Goal: Information Seeking & Learning: Learn about a topic

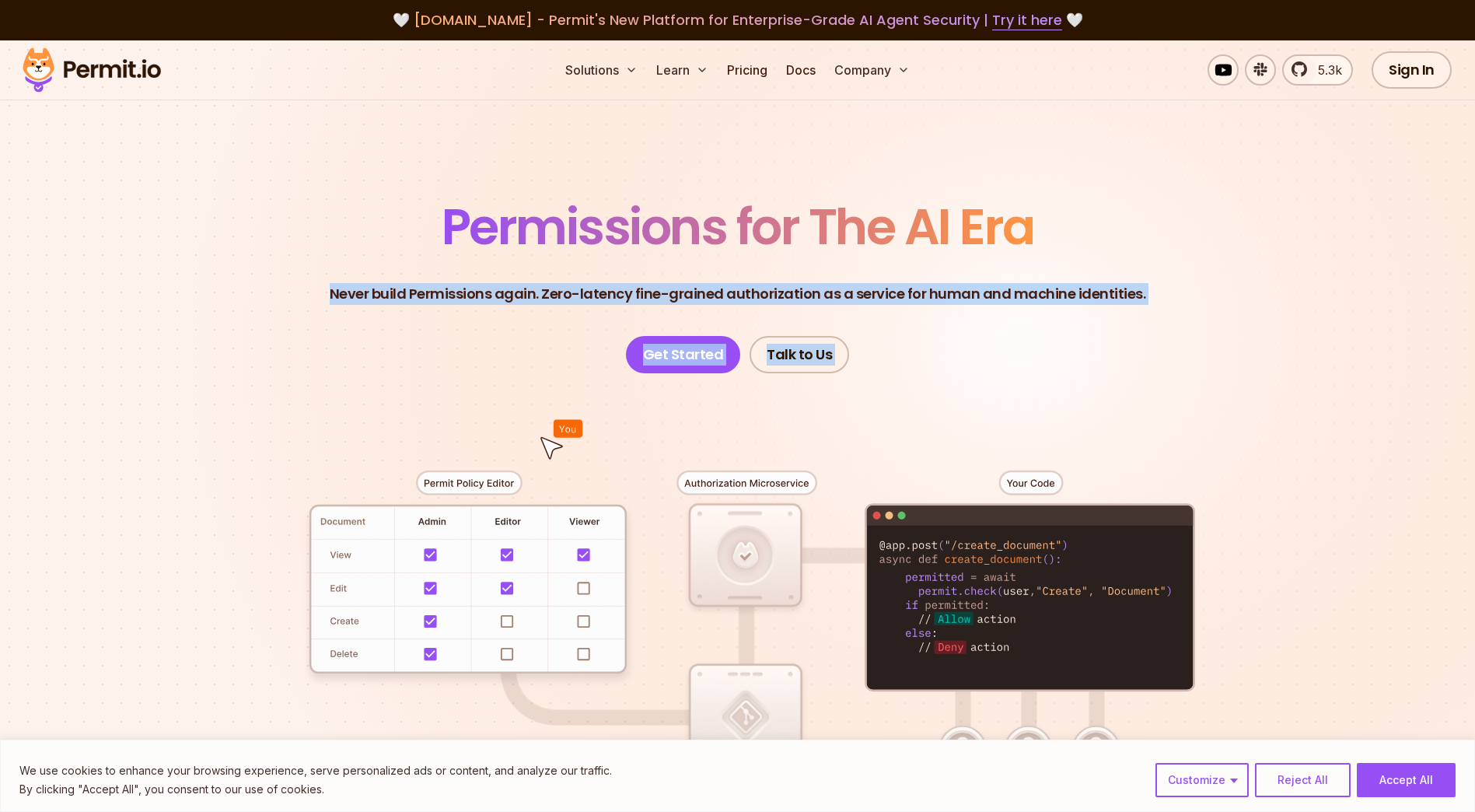
click at [1324, 708] on section "Permissions for The AI Era Never build Permissions again. Zero-latency fine-gra…" at bounding box center [737, 553] width 1475 height 1026
drag, startPoint x: 1325, startPoint y: 704, endPoint x: 1332, endPoint y: 675, distance: 29.8
click at [1331, 675] on section "Permissions for The AI Era Never build Permissions again. Zero-latency fine-gra…" at bounding box center [737, 553] width 1475 height 1026
drag, startPoint x: 1359, startPoint y: 639, endPoint x: 300, endPoint y: 172, distance: 1157.4
click at [300, 174] on section "Permissions for The AI Era Never build Permissions again. Zero-latency fine-gra…" at bounding box center [737, 553] width 1475 height 1026
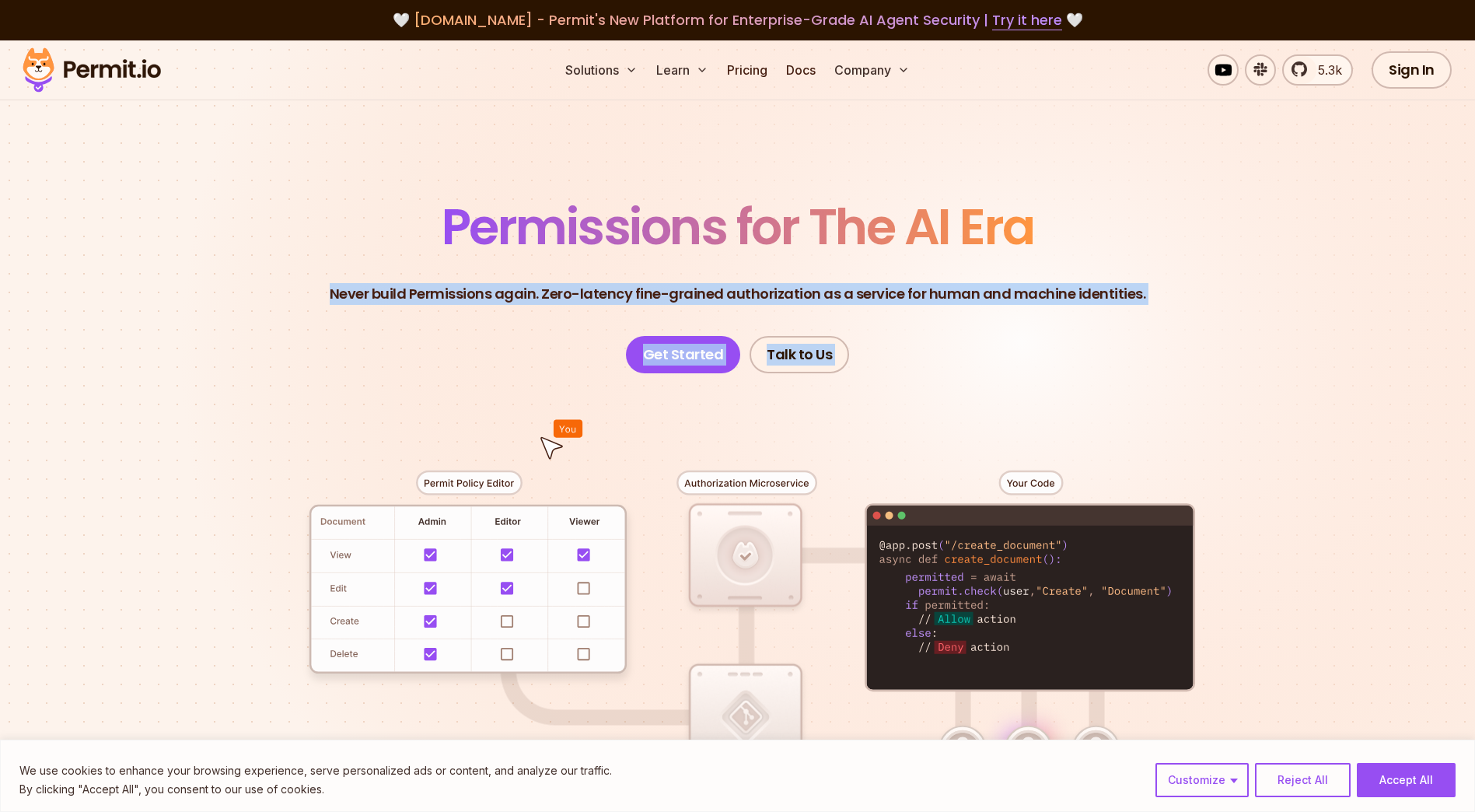
click at [299, 172] on section "Permissions for The AI Era Never build Permissions again. Zero-latency fine-gra…" at bounding box center [737, 553] width 1475 height 1026
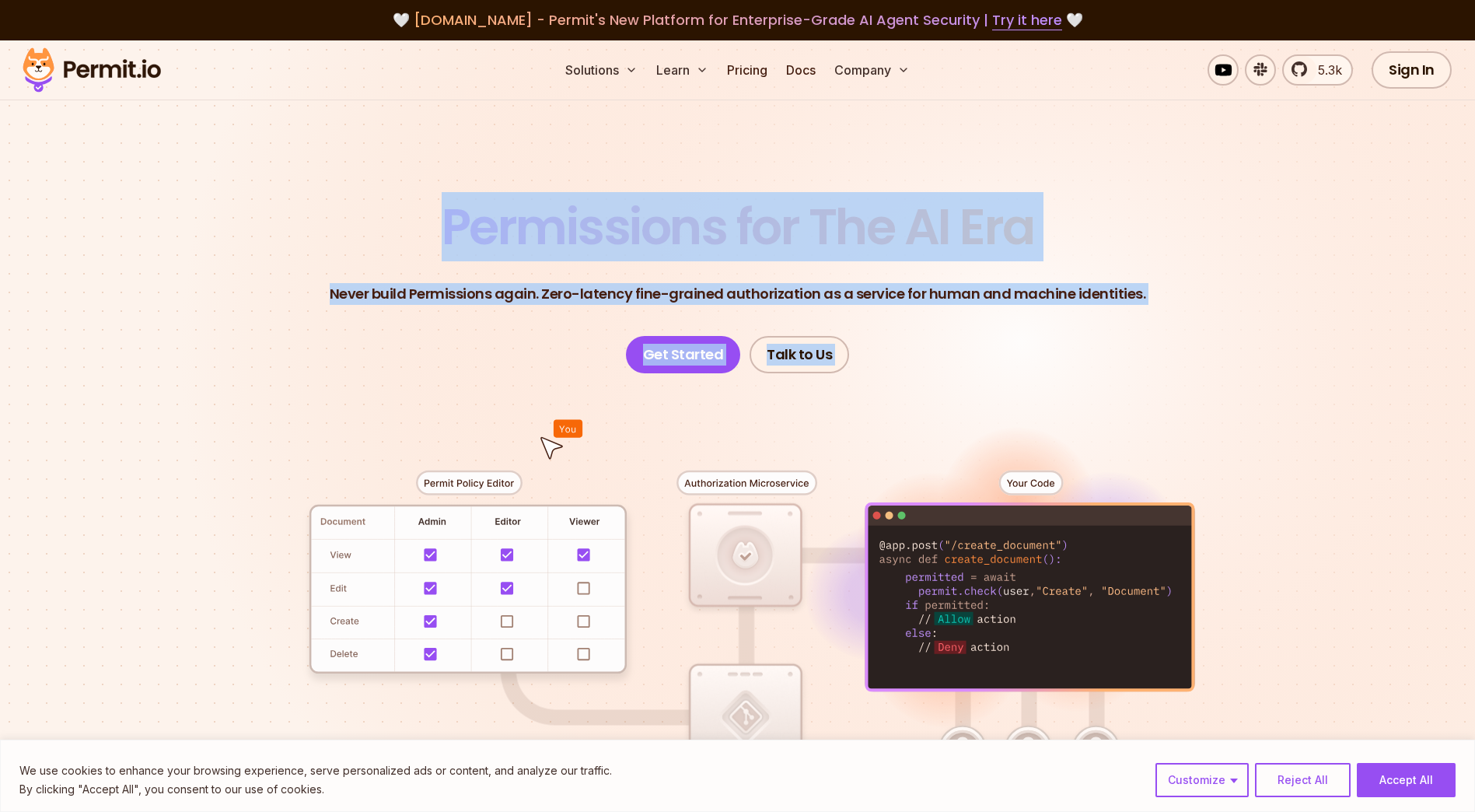
drag, startPoint x: 383, startPoint y: 200, endPoint x: 1455, endPoint y: 525, distance: 1120.2
click at [1455, 525] on section "Permissions for The AI Era Never build Permissions again. Zero-latency fine-gra…" at bounding box center [737, 553] width 1475 height 1026
drag, startPoint x: 1455, startPoint y: 525, endPoint x: 1194, endPoint y: 385, distance: 296.2
click at [1194, 385] on div at bounding box center [738, 659] width 1089 height 572
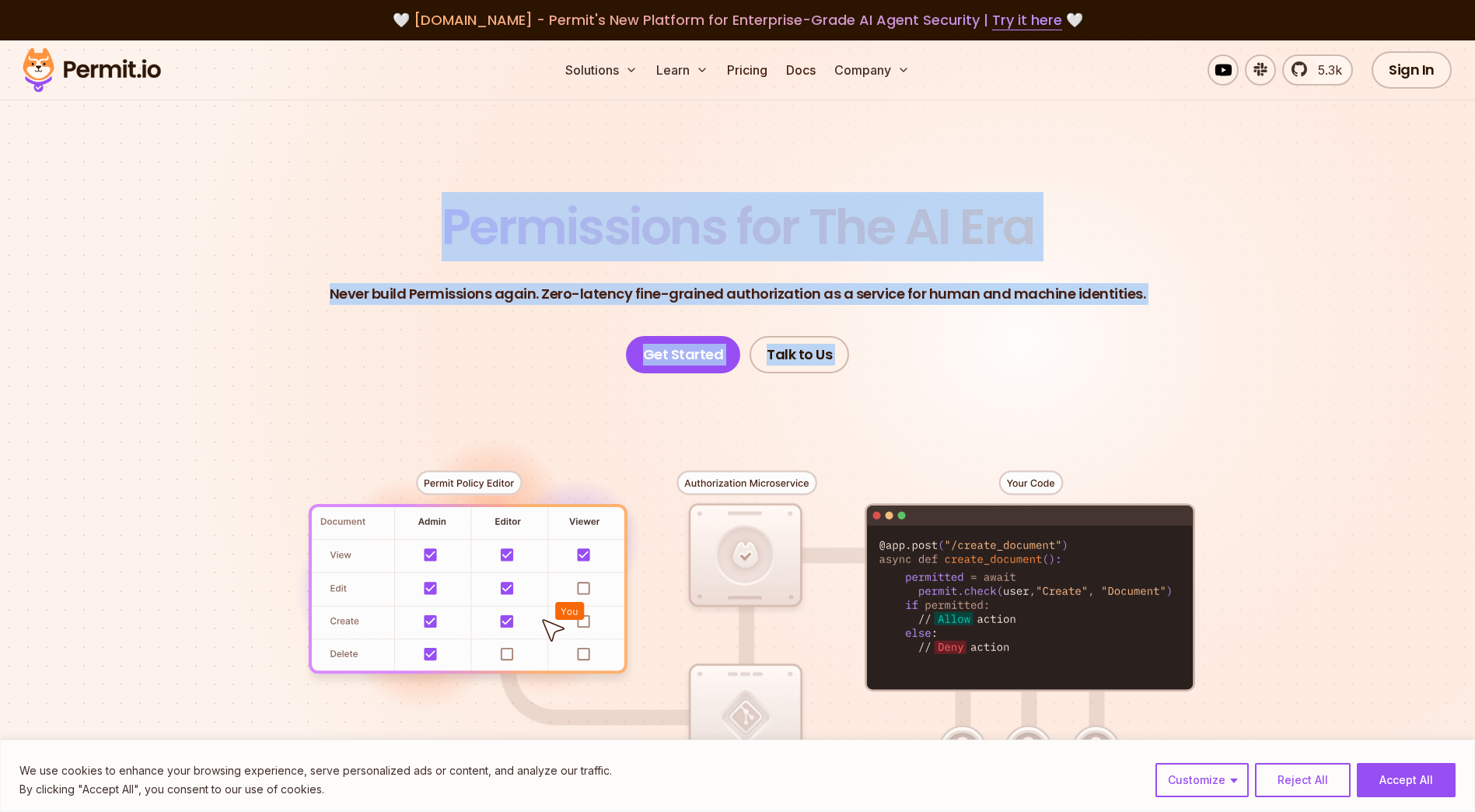
click at [1300, 254] on section "Permissions for The AI Era Never build Permissions again. Zero-latency fine-gra…" at bounding box center [737, 553] width 1475 height 1026
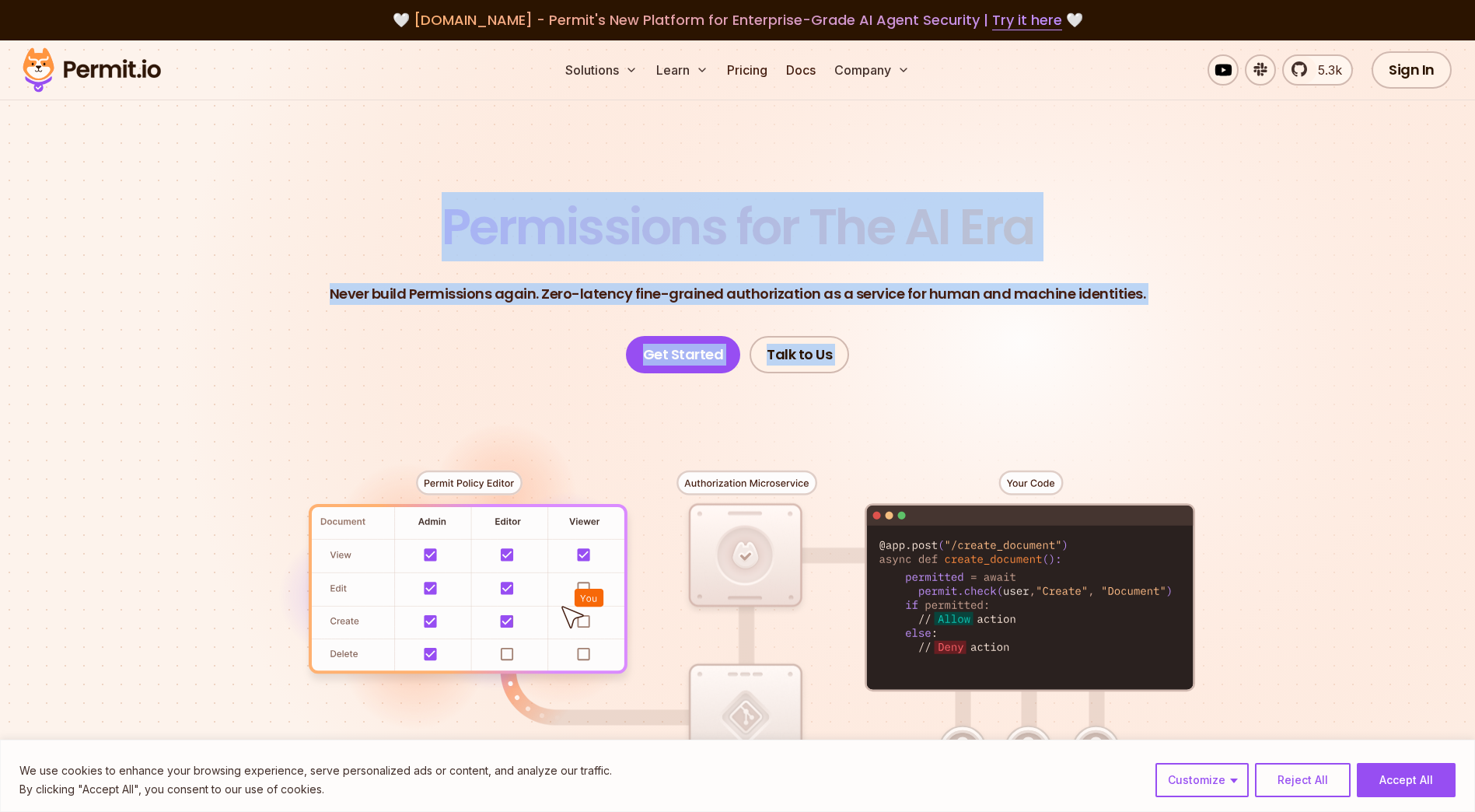
click at [395, 221] on header "Permissions for The AI Era Never build Permissions again. Zero-latency fine-gra…" at bounding box center [738, 288] width 1089 height 171
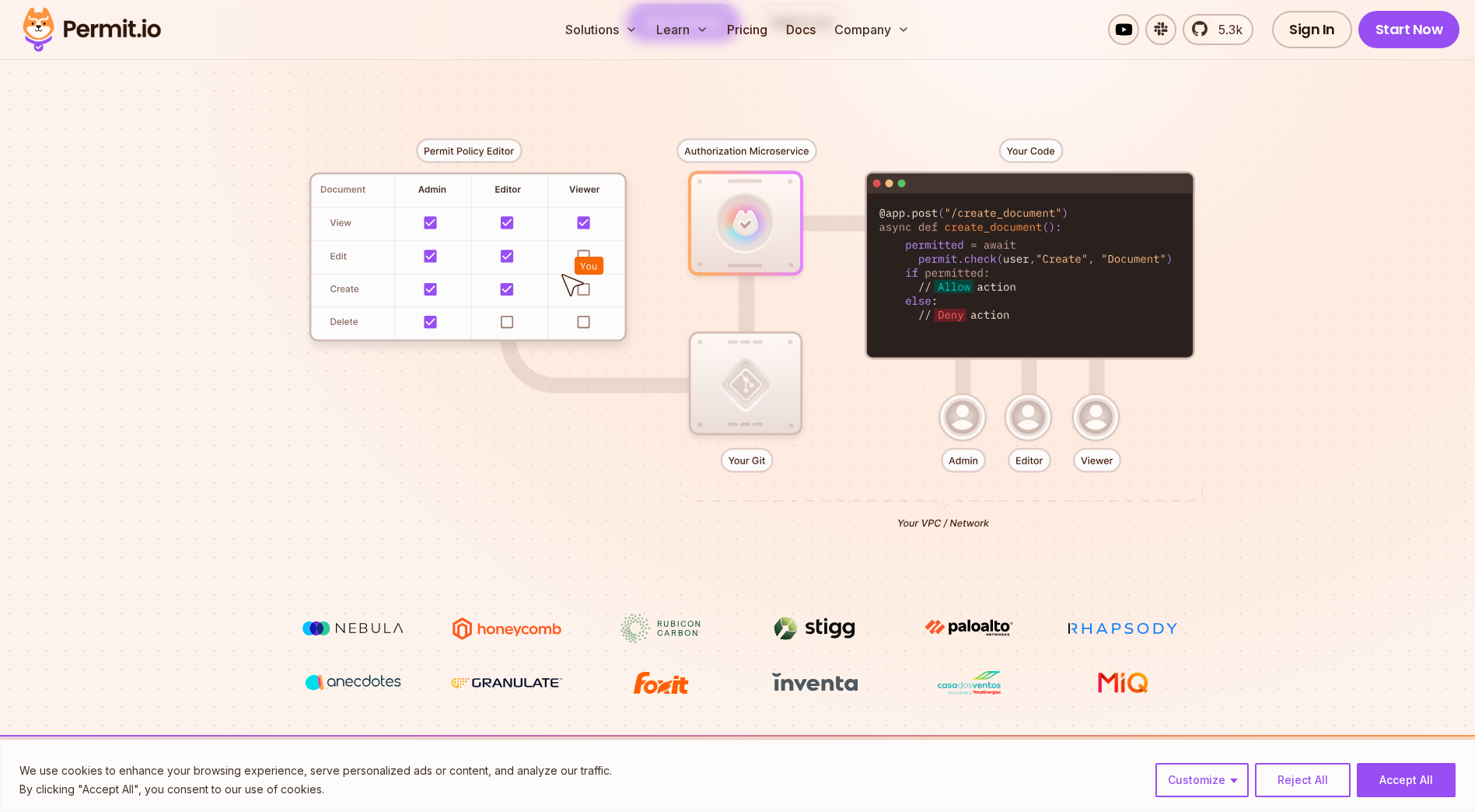
scroll to position [466, 0]
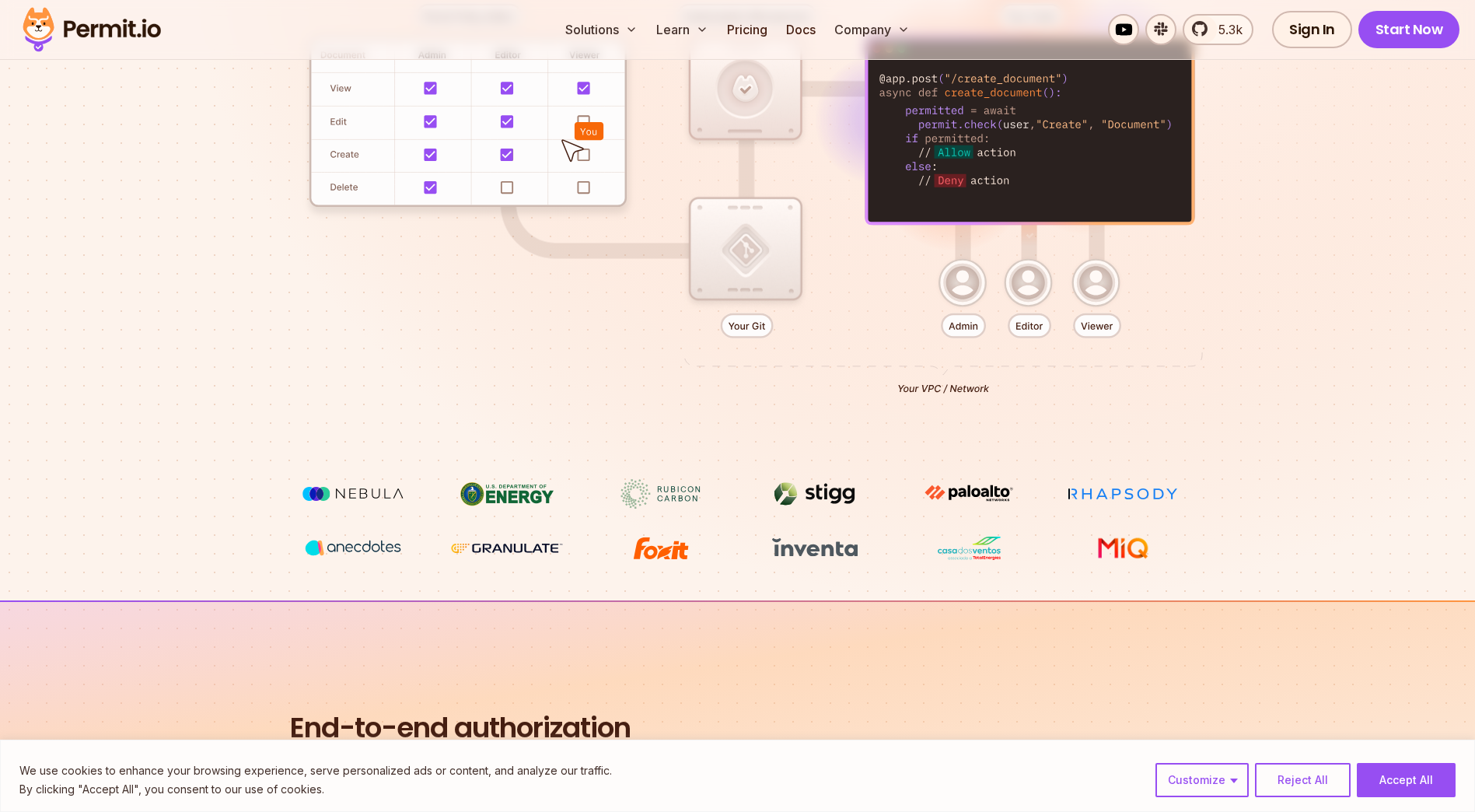
click at [979, 482] on img at bounding box center [969, 493] width 117 height 28
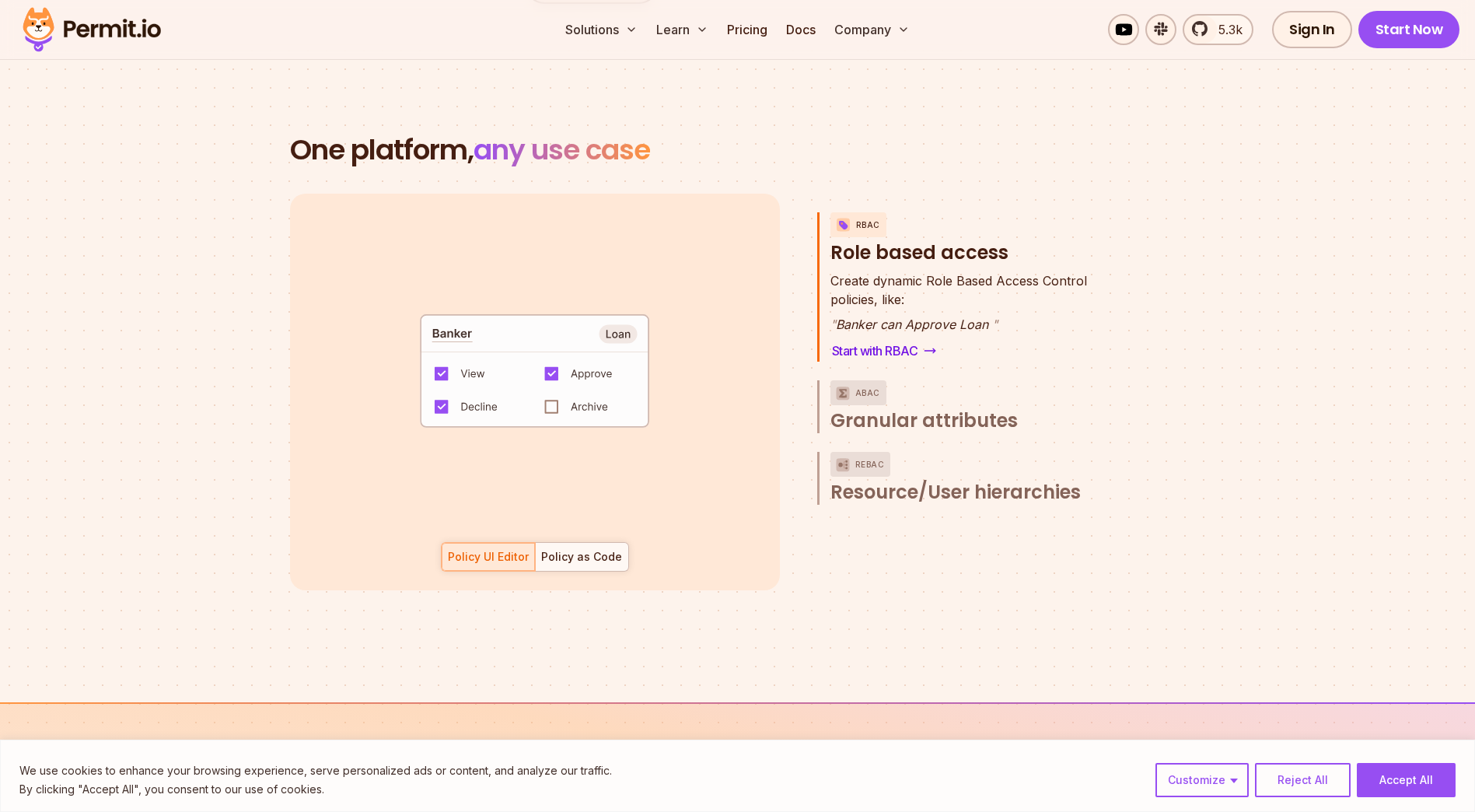
scroll to position [2254, 0]
